Goal: Find specific page/section: Find specific page/section

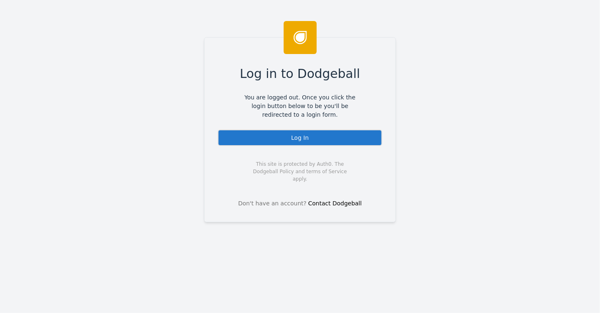
click at [292, 134] on div "Log In" at bounding box center [300, 137] width 165 height 16
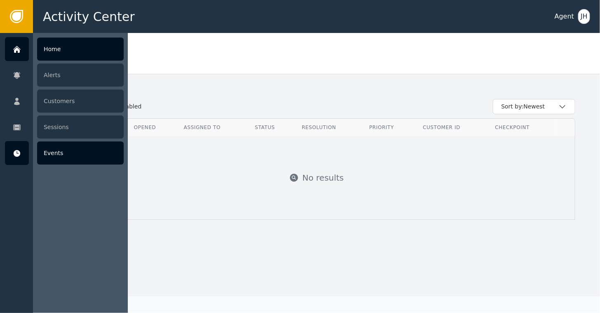
click at [19, 153] on icon at bounding box center [17, 153] width 7 height 7
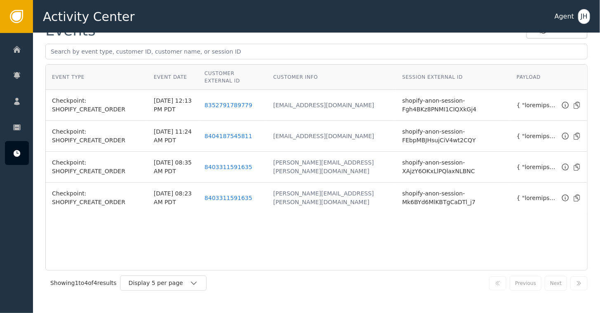
scroll to position [34, 0]
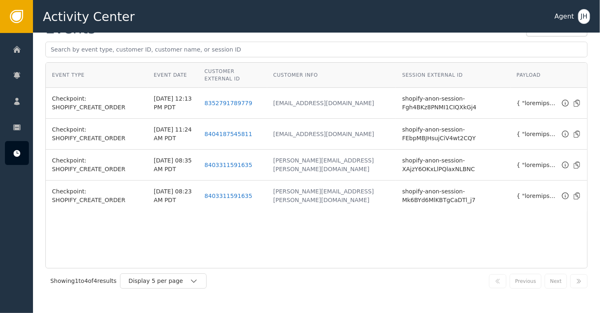
click at [20, 13] on icon at bounding box center [16, 16] width 9 height 9
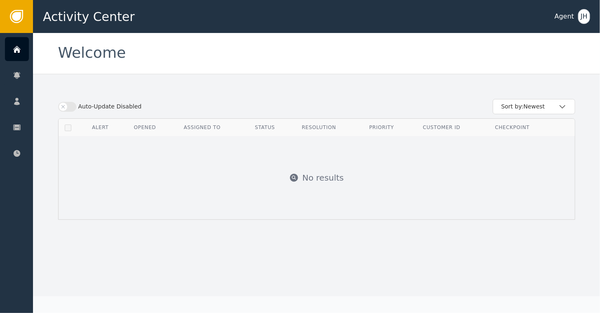
click at [581, 13] on div "JH" at bounding box center [584, 16] width 12 height 15
click at [331, 14] on div "Activity Center Agent JH Profile Personal Information Security Log out" at bounding box center [316, 16] width 567 height 33
